Goal: Use online tool/utility: Utilize a website feature to perform a specific function

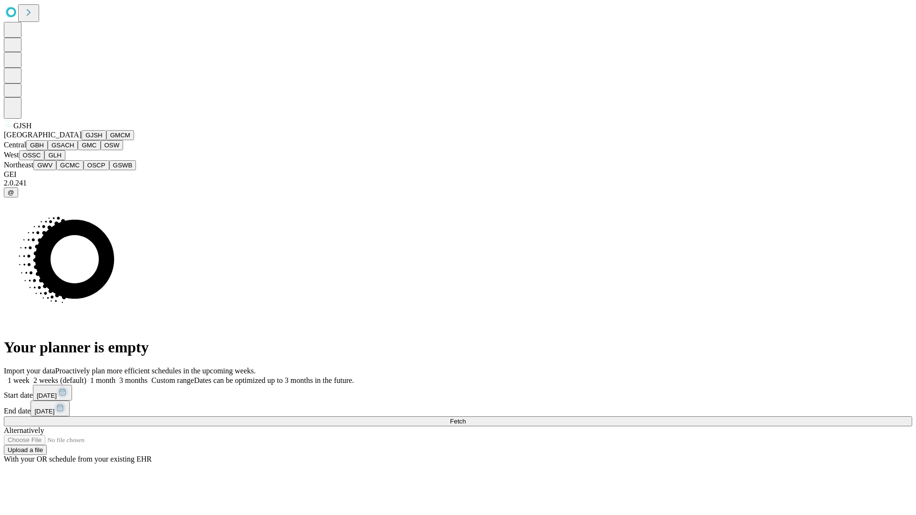
click at [82, 140] on button "GJSH" at bounding box center [94, 135] width 25 height 10
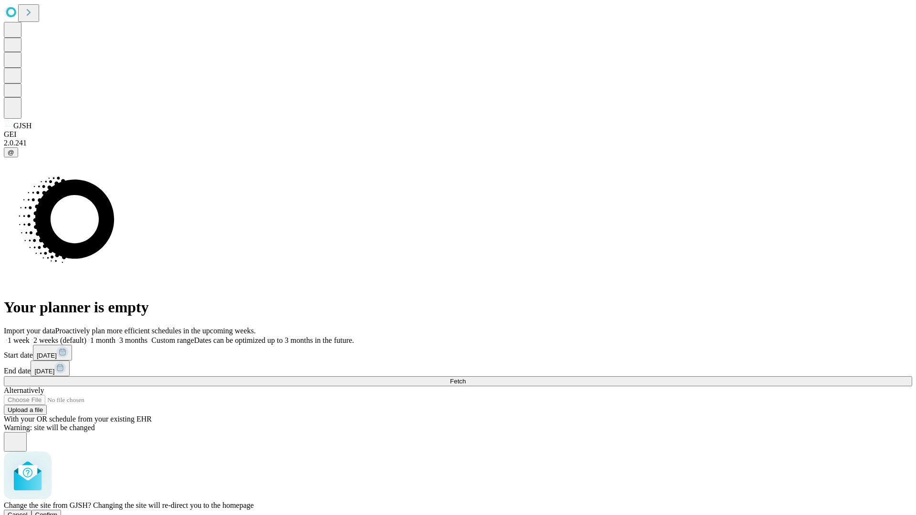
click at [58, 511] on span "Confirm" at bounding box center [46, 514] width 22 height 7
click at [86, 336] on label "2 weeks (default)" at bounding box center [58, 340] width 57 height 8
click at [465, 378] on span "Fetch" at bounding box center [458, 381] width 16 height 7
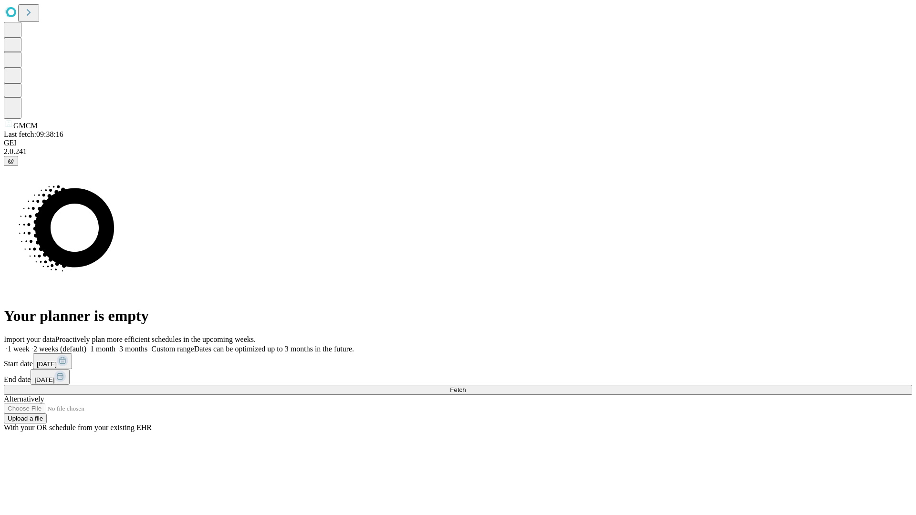
click at [86, 345] on label "2 weeks (default)" at bounding box center [58, 349] width 57 height 8
click at [465, 386] on span "Fetch" at bounding box center [458, 389] width 16 height 7
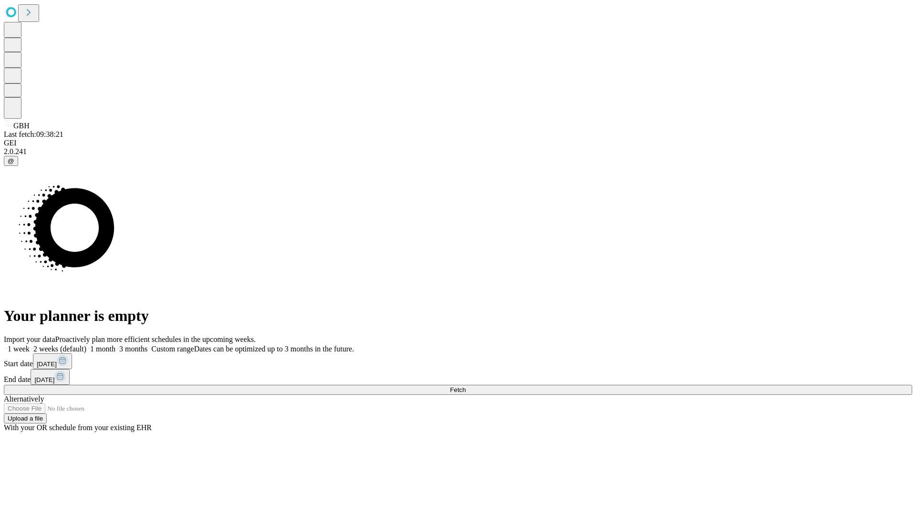
click at [86, 345] on label "2 weeks (default)" at bounding box center [58, 349] width 57 height 8
click at [465, 386] on span "Fetch" at bounding box center [458, 389] width 16 height 7
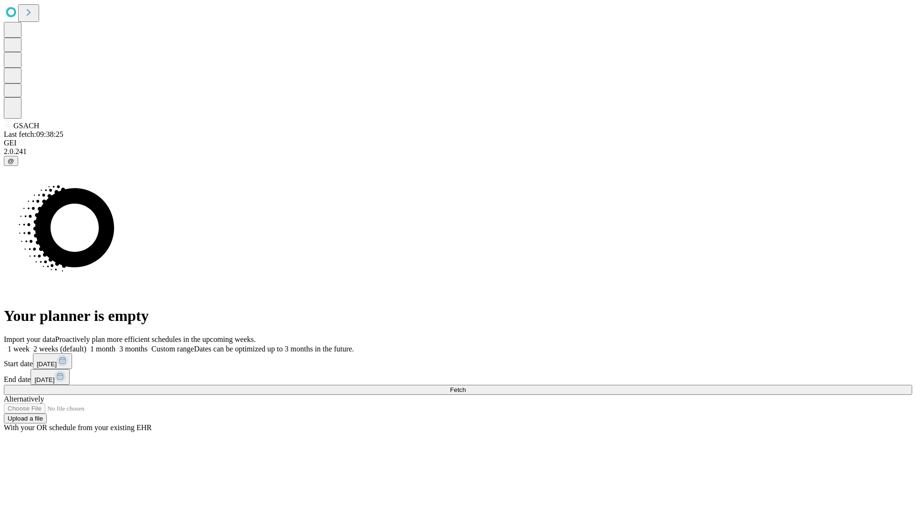
click at [86, 345] on label "2 weeks (default)" at bounding box center [58, 349] width 57 height 8
click at [465, 386] on span "Fetch" at bounding box center [458, 389] width 16 height 7
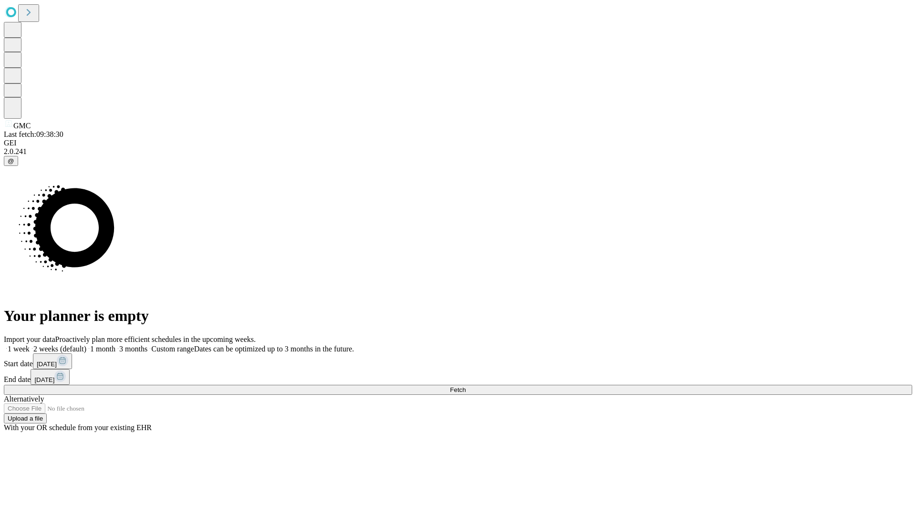
click at [86, 345] on label "2 weeks (default)" at bounding box center [58, 349] width 57 height 8
click at [465, 386] on span "Fetch" at bounding box center [458, 389] width 16 height 7
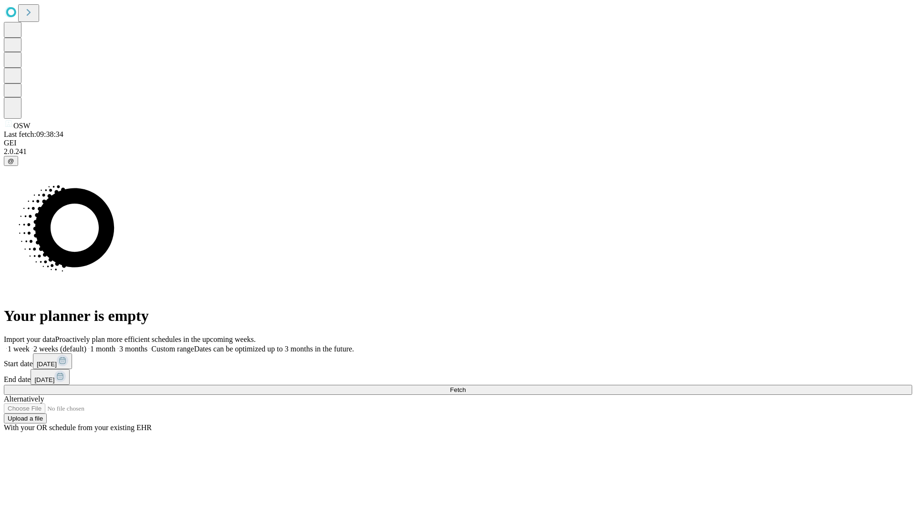
click at [86, 345] on label "2 weeks (default)" at bounding box center [58, 349] width 57 height 8
click at [465, 386] on span "Fetch" at bounding box center [458, 389] width 16 height 7
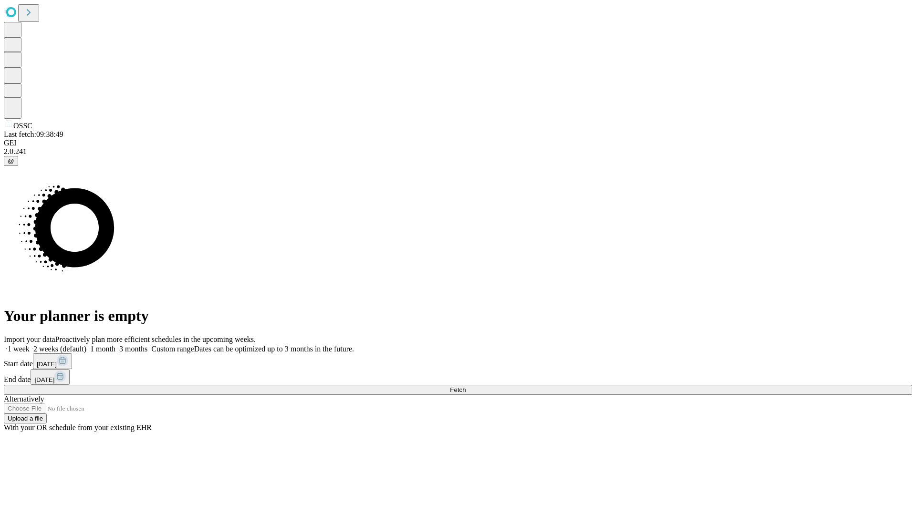
click at [86, 345] on label "2 weeks (default)" at bounding box center [58, 349] width 57 height 8
click at [465, 386] on span "Fetch" at bounding box center [458, 389] width 16 height 7
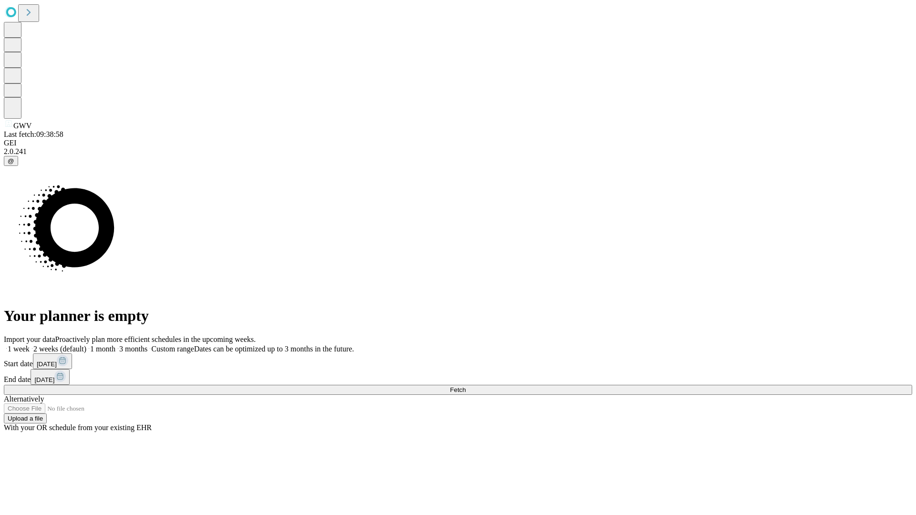
click at [465, 386] on span "Fetch" at bounding box center [458, 389] width 16 height 7
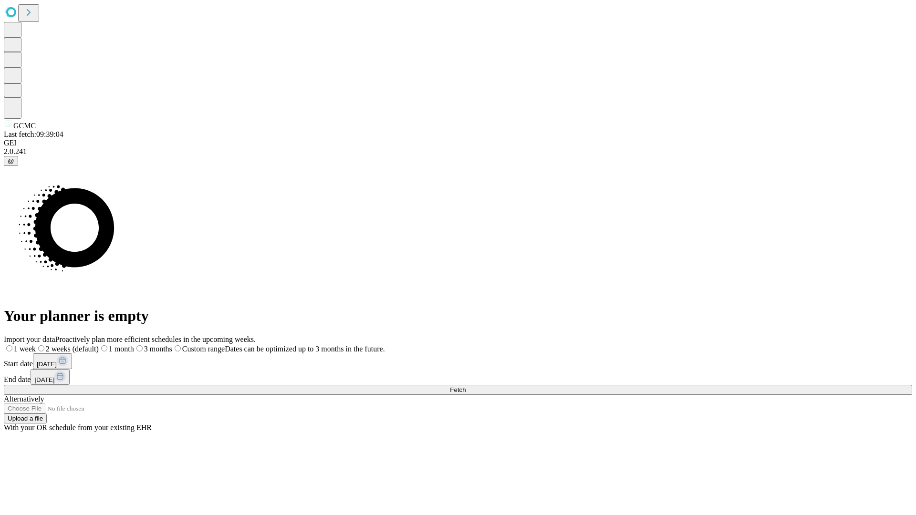
click at [99, 345] on label "2 weeks (default)" at bounding box center [67, 349] width 63 height 8
click at [465, 386] on span "Fetch" at bounding box center [458, 389] width 16 height 7
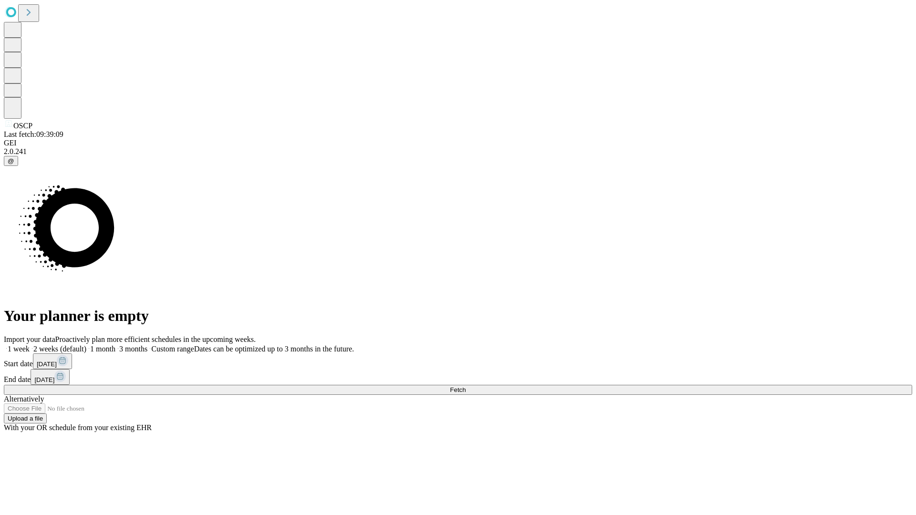
click at [86, 345] on label "2 weeks (default)" at bounding box center [58, 349] width 57 height 8
click at [465, 386] on span "Fetch" at bounding box center [458, 389] width 16 height 7
